Goal: Find specific page/section: Find specific page/section

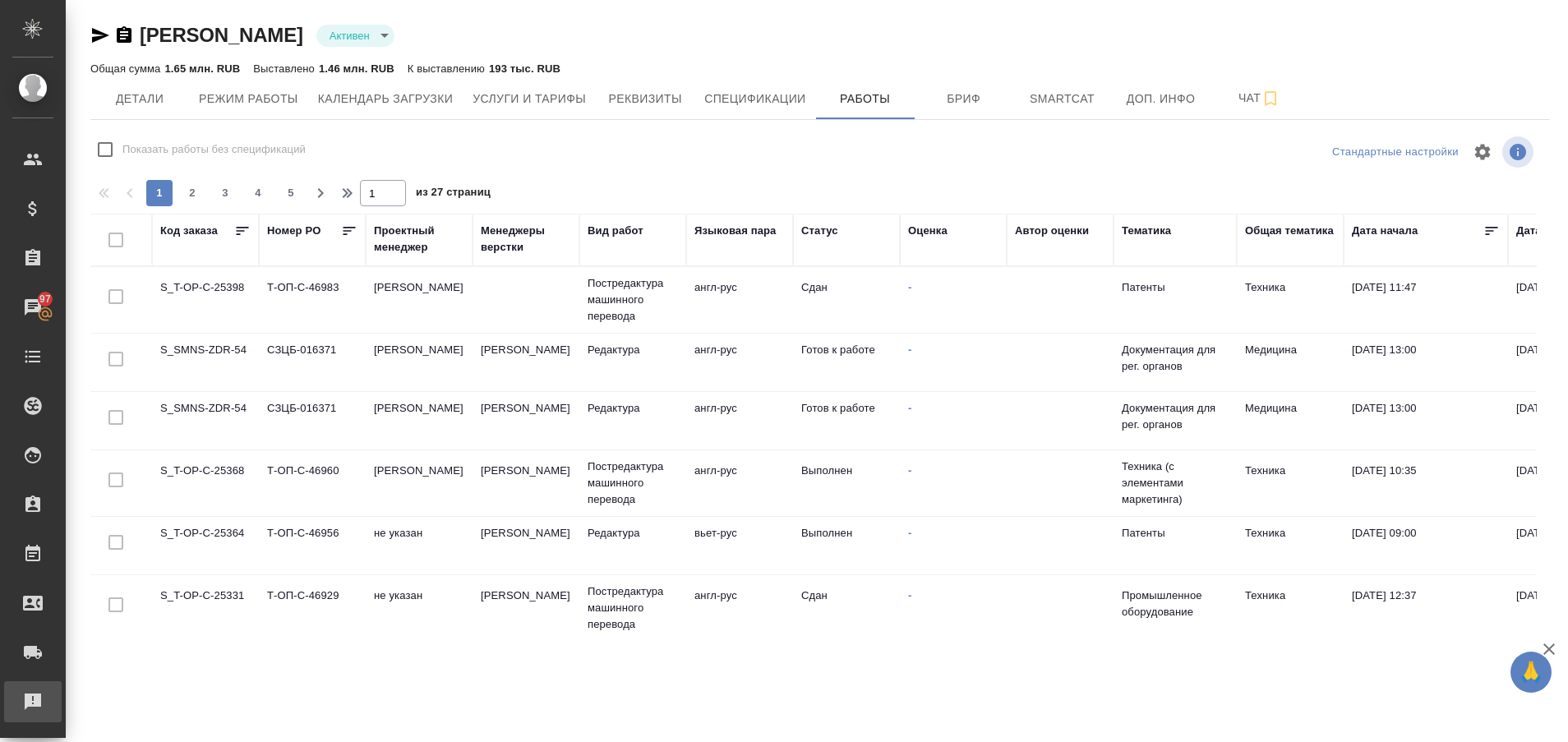
click at [24, 699] on div "Рекламации" at bounding box center [12, 702] width 41 height 25
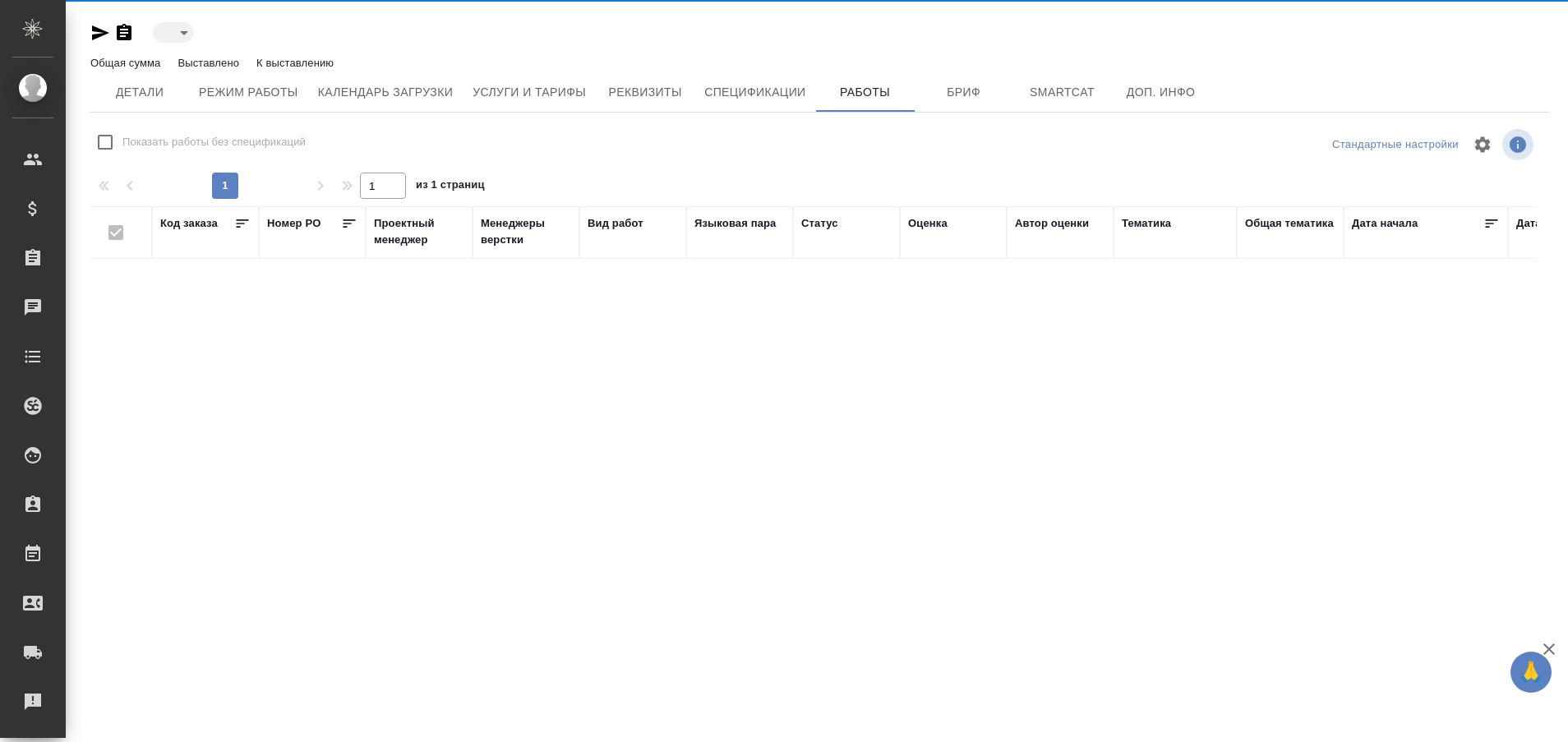
type input "active"
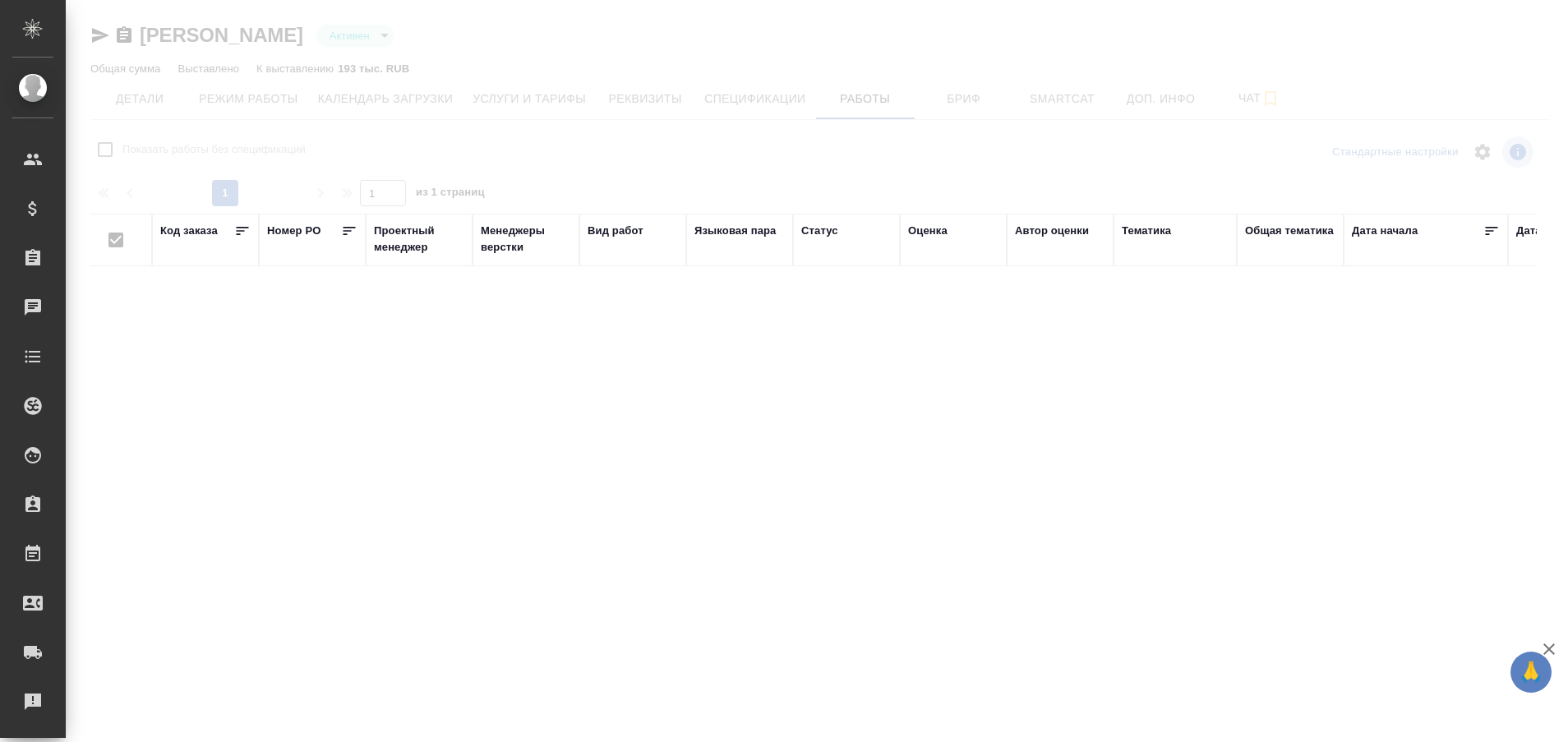
checkbox input "false"
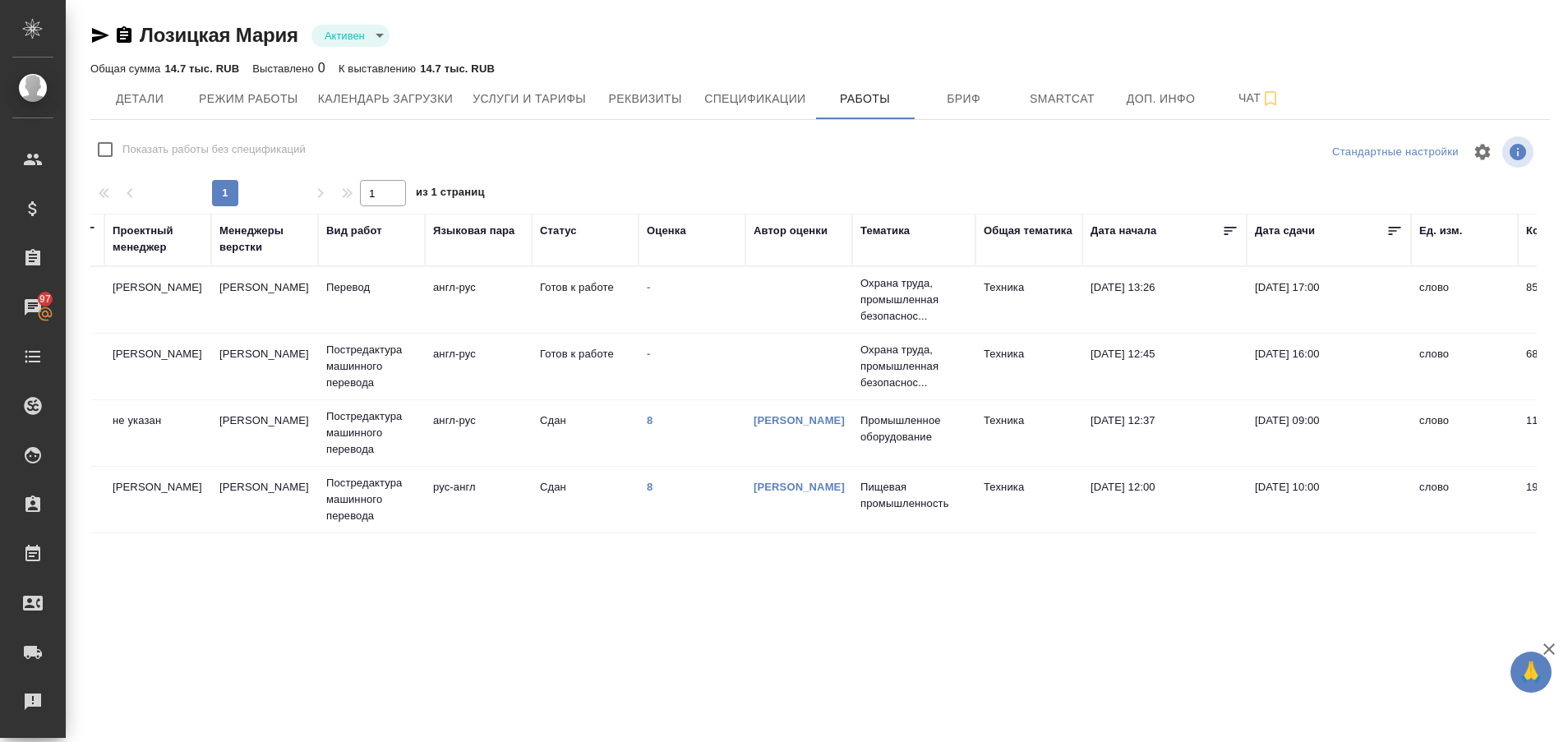
scroll to position [0, 264]
